Goal: Task Accomplishment & Management: Complete application form

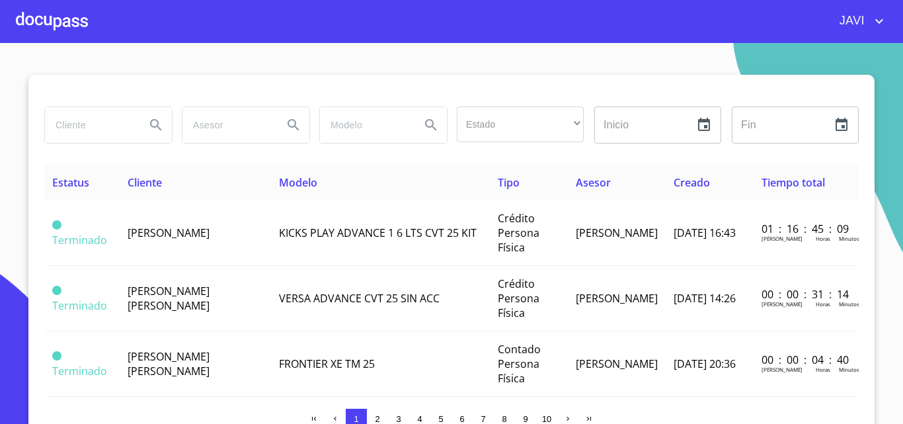
click at [74, 22] on div at bounding box center [52, 21] width 72 height 42
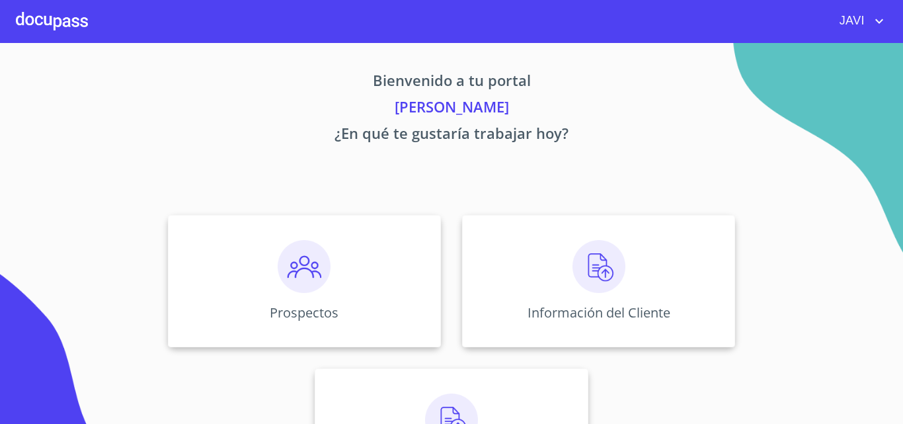
click at [876, 20] on icon "account of current user" at bounding box center [879, 21] width 8 height 5
click at [869, 29] on li "Salir" at bounding box center [865, 28] width 43 height 24
click at [587, 264] on img at bounding box center [598, 266] width 53 height 53
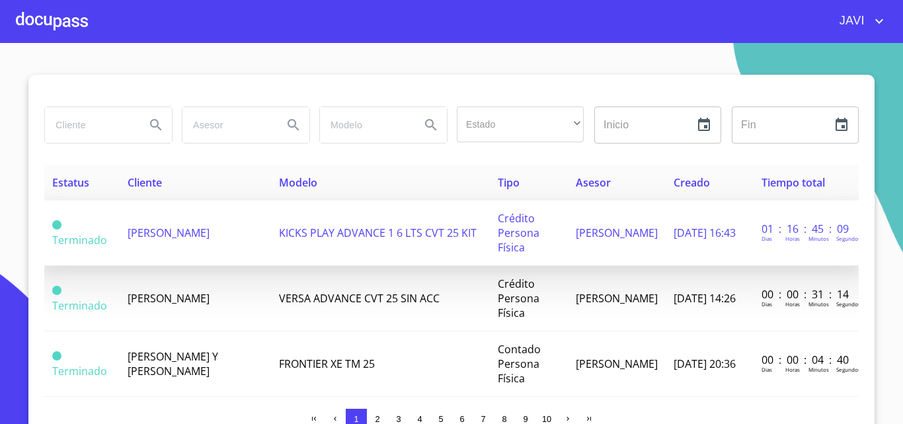
click at [145, 234] on span "[PERSON_NAME]" at bounding box center [169, 232] width 82 height 15
